Goal: Information Seeking & Learning: Learn about a topic

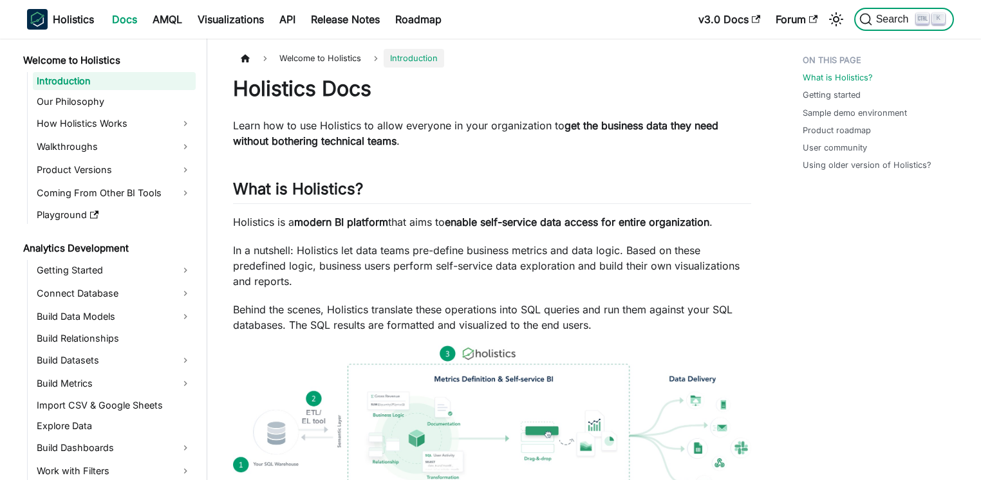
click at [935, 18] on kbd "K" at bounding box center [938, 19] width 13 height 12
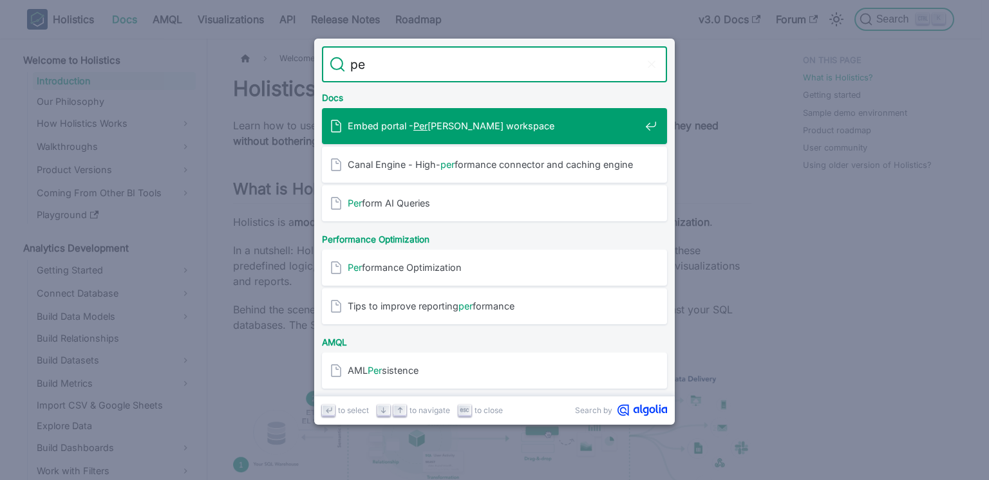
type input "p"
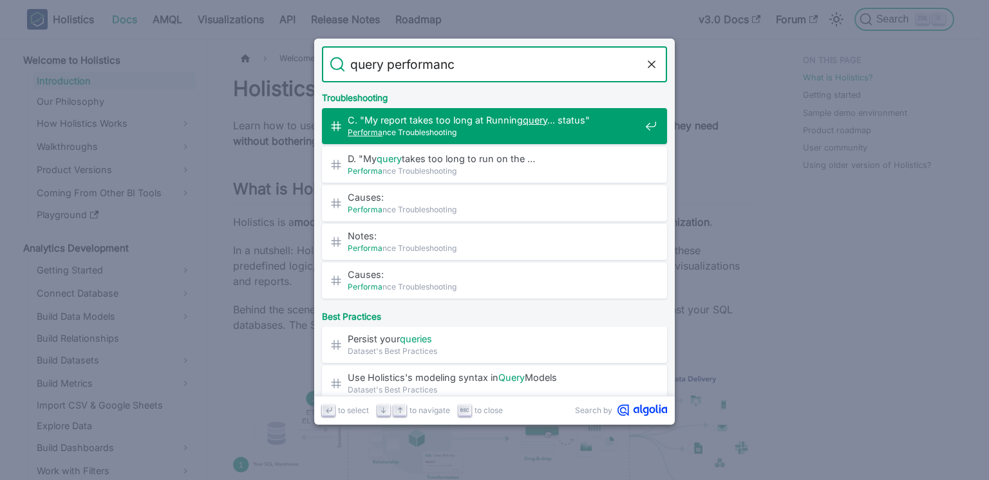
type input "query performance"
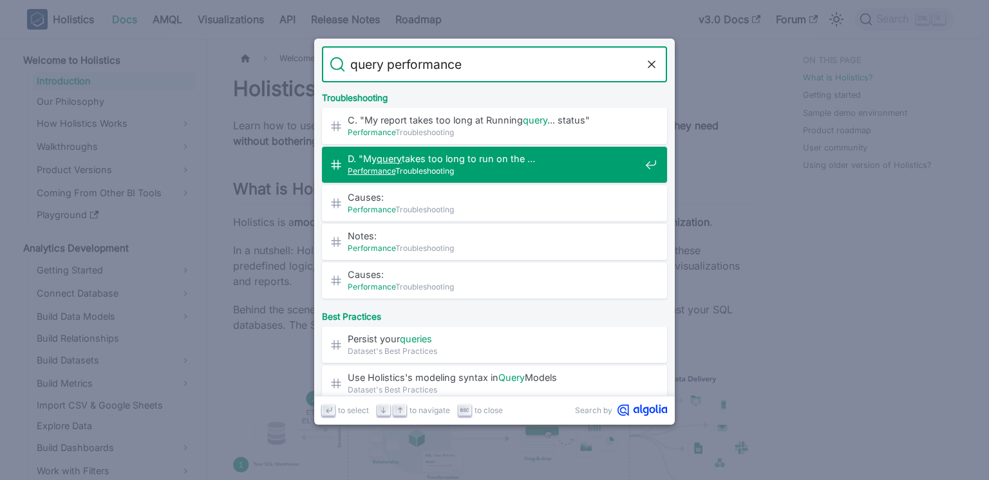
click at [505, 163] on span "D. "My query takes too long to run on the …" at bounding box center [494, 159] width 292 height 12
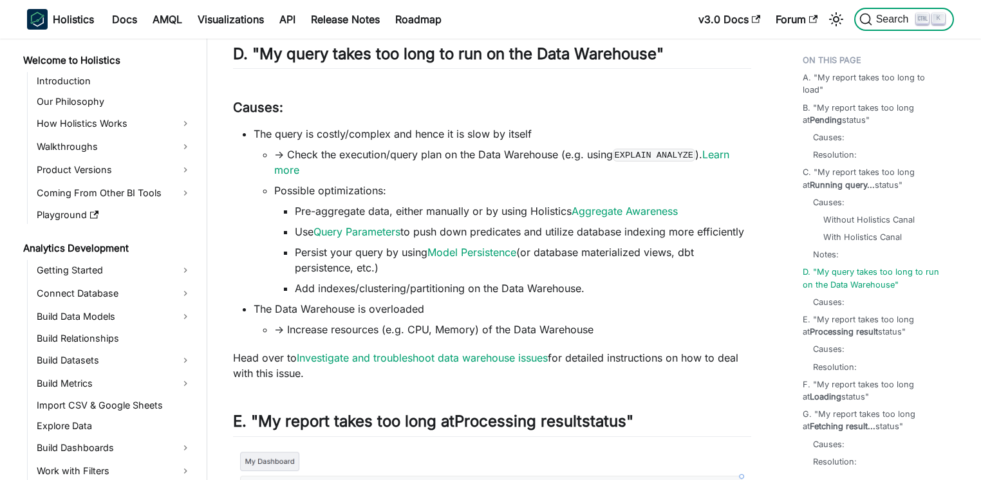
scroll to position [805, 0]
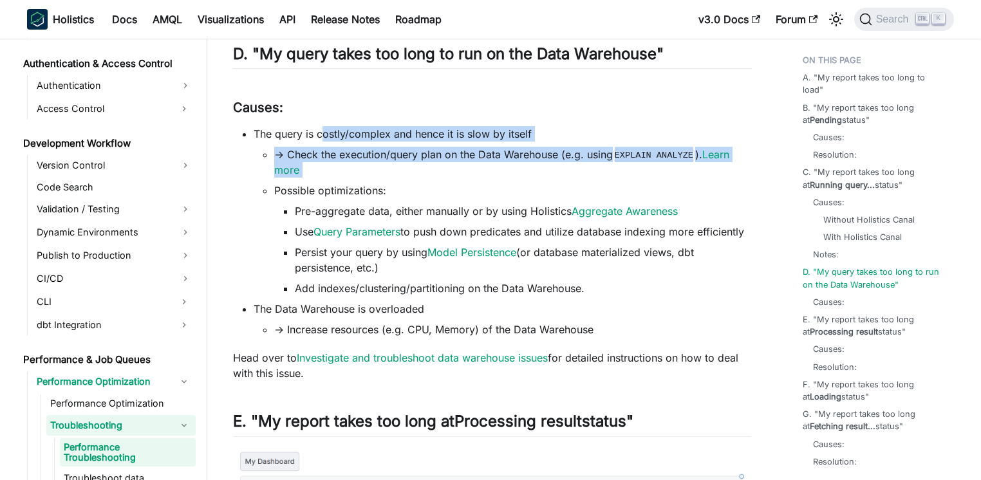
drag, startPoint x: 323, startPoint y: 137, endPoint x: 478, endPoint y: 194, distance: 164.5
click at [478, 194] on li "The query is costly/complex and hence it is slow by itself -> Check the executi…" at bounding box center [503, 211] width 498 height 170
click at [478, 194] on li "Possible optimizations: Pre-aggregate data, either manually or by using Holisti…" at bounding box center [512, 239] width 477 height 113
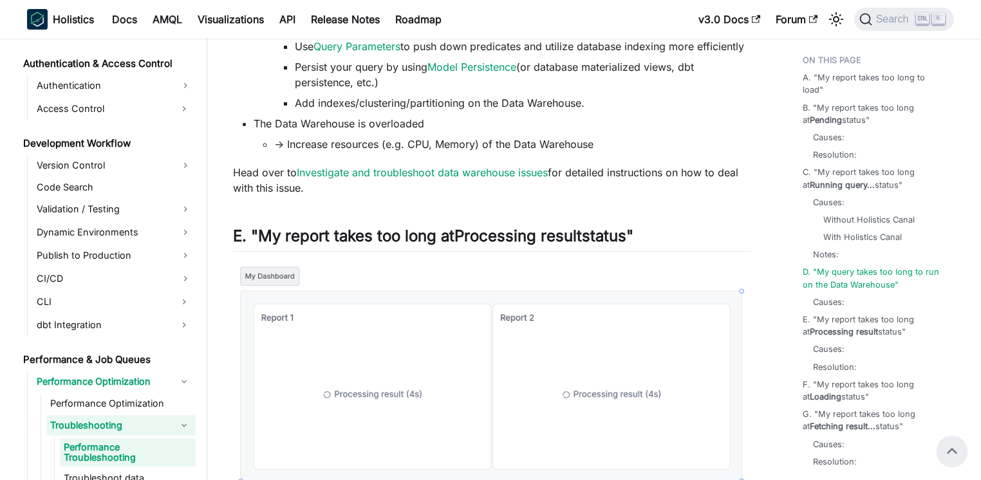
scroll to position [1683, 0]
